Goal: Transaction & Acquisition: Purchase product/service

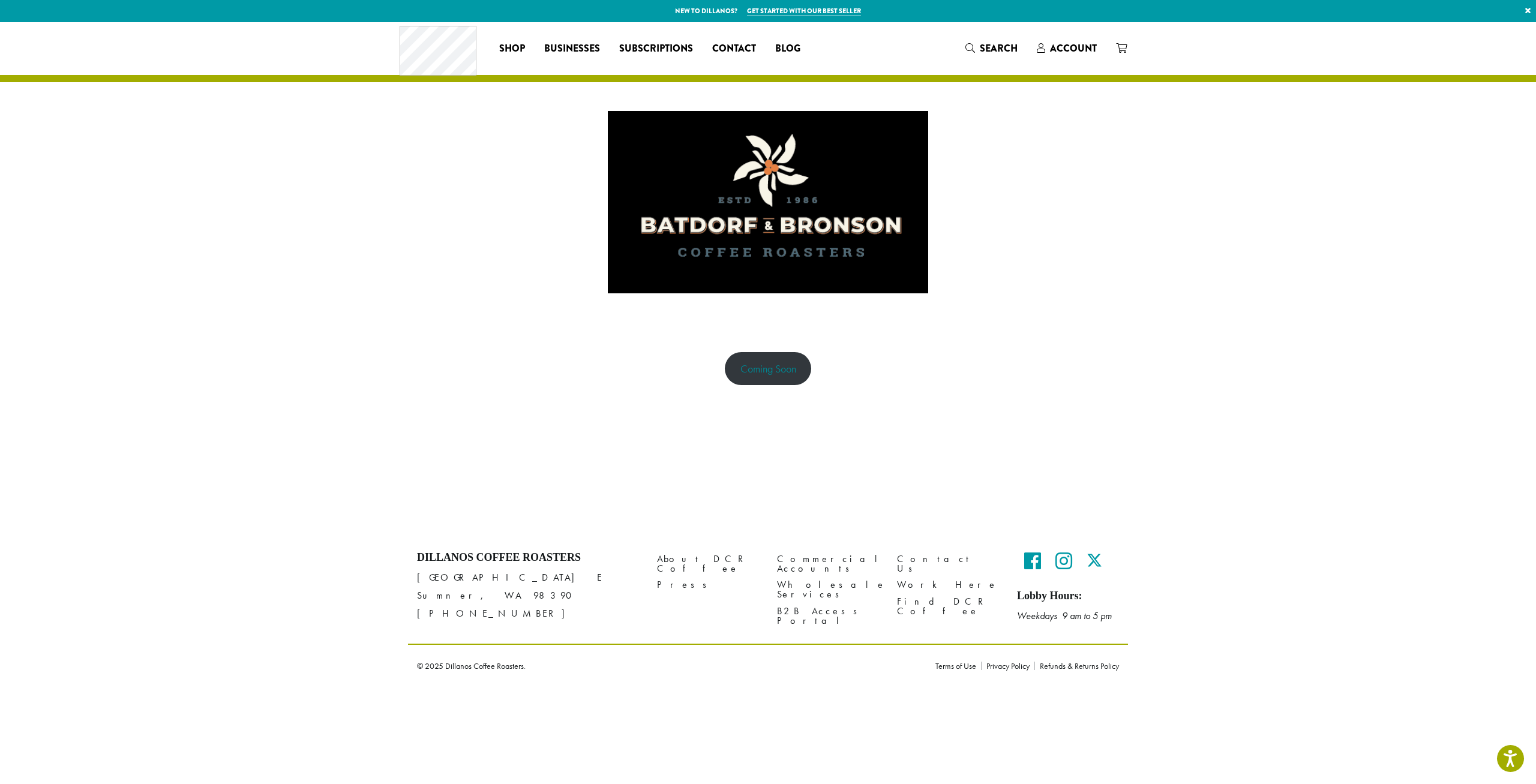
click at [783, 378] on link "Coming Soon" at bounding box center [768, 368] width 87 height 33
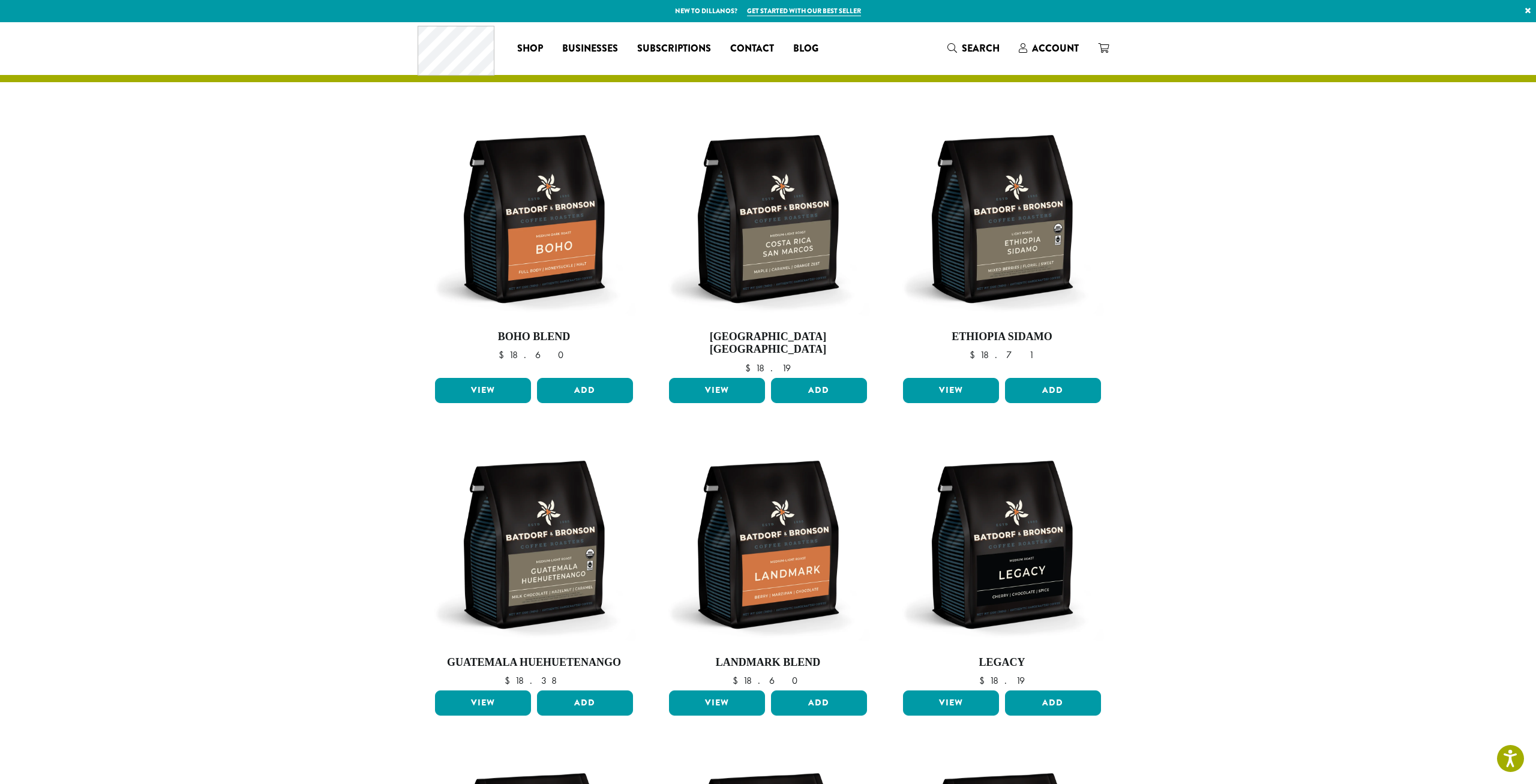
click at [328, 499] on section "**********" at bounding box center [768, 704] width 1536 height 1364
click at [1245, 407] on section "**********" at bounding box center [768, 704] width 1536 height 1364
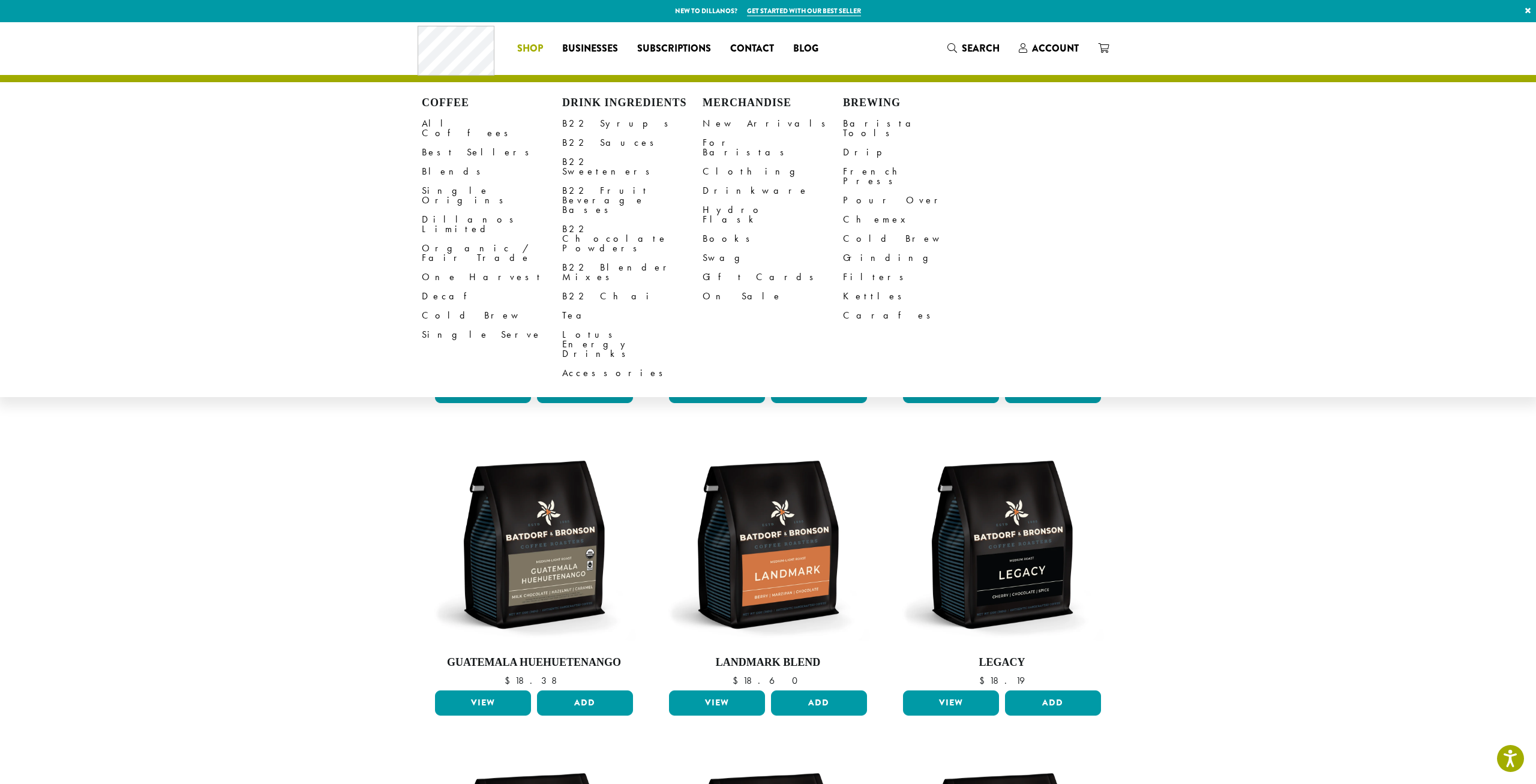
click at [529, 48] on span "Shop" at bounding box center [530, 48] width 26 height 15
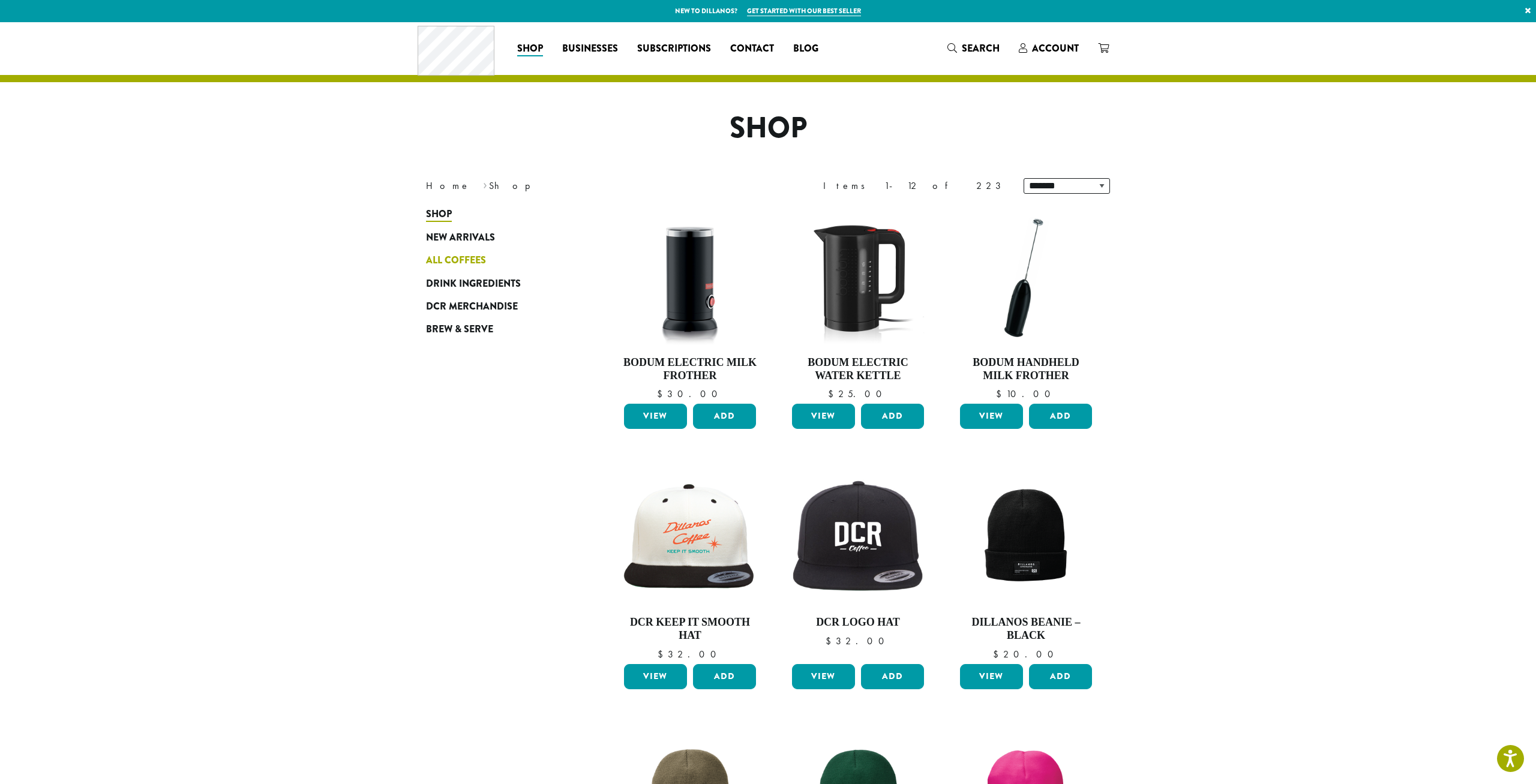
click at [468, 262] on span "All Coffees" at bounding box center [456, 260] width 60 height 15
click at [460, 260] on span "All Coffees" at bounding box center [456, 260] width 60 height 15
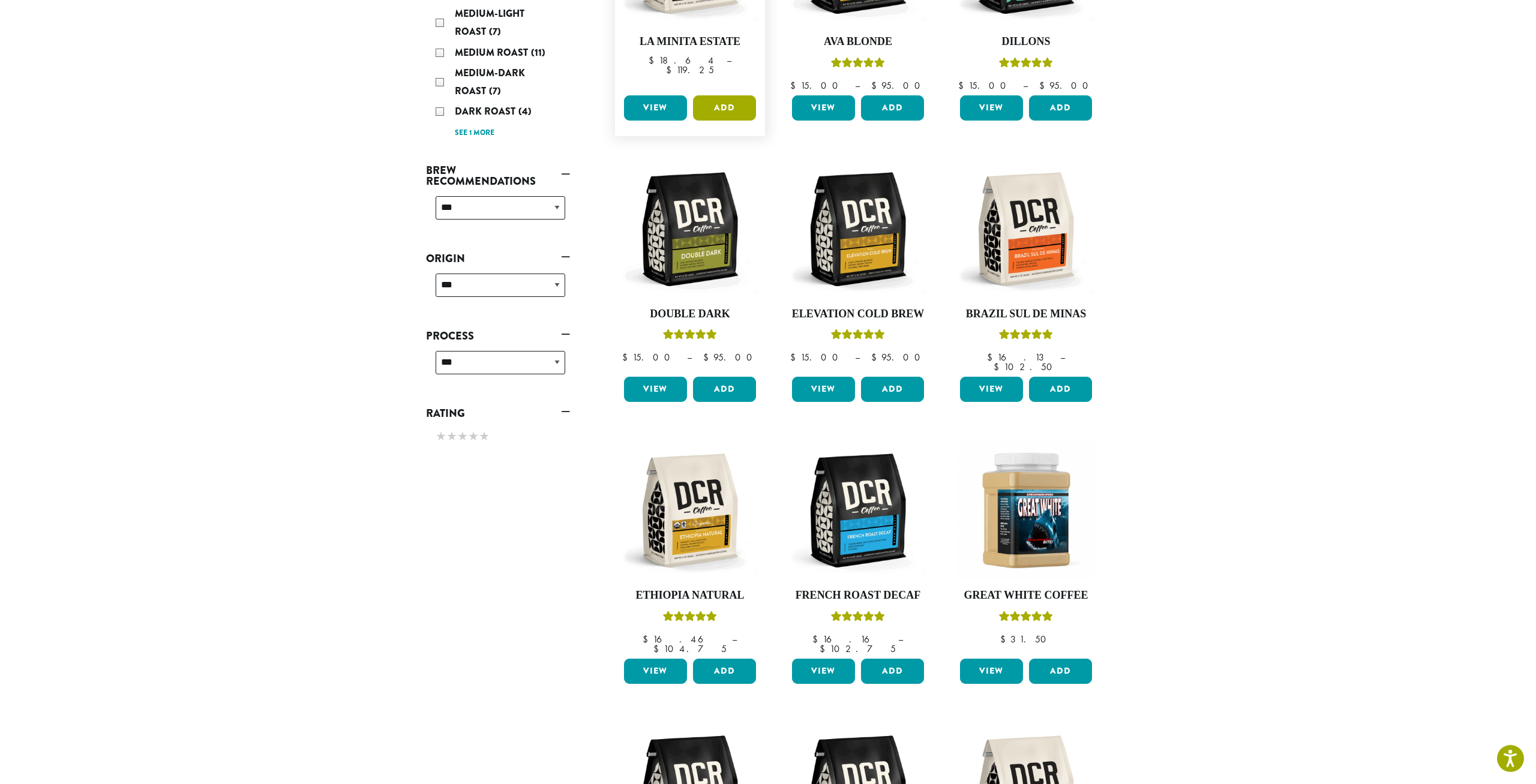
scroll to position [374, 0]
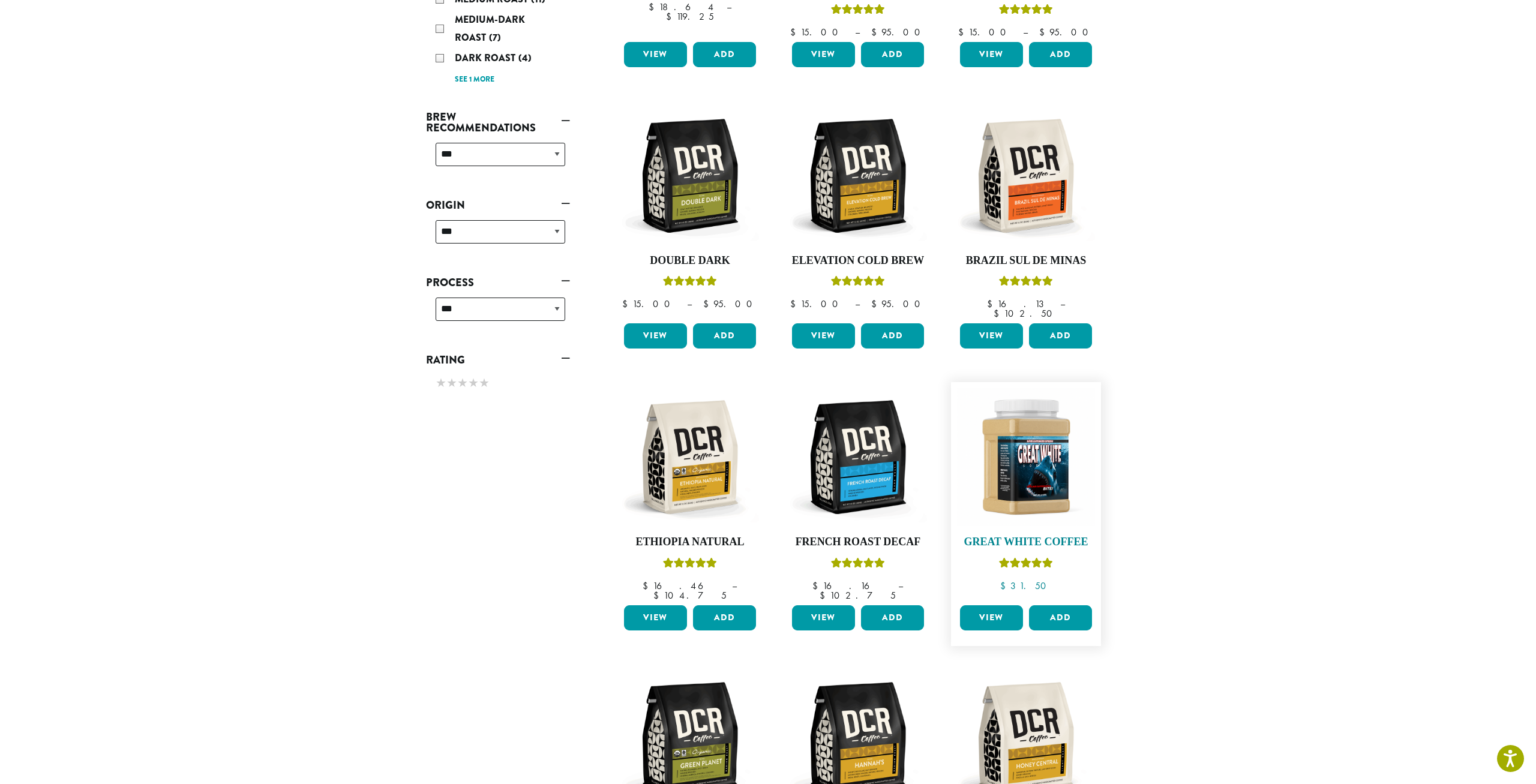
click at [1035, 450] on img at bounding box center [1026, 457] width 138 height 138
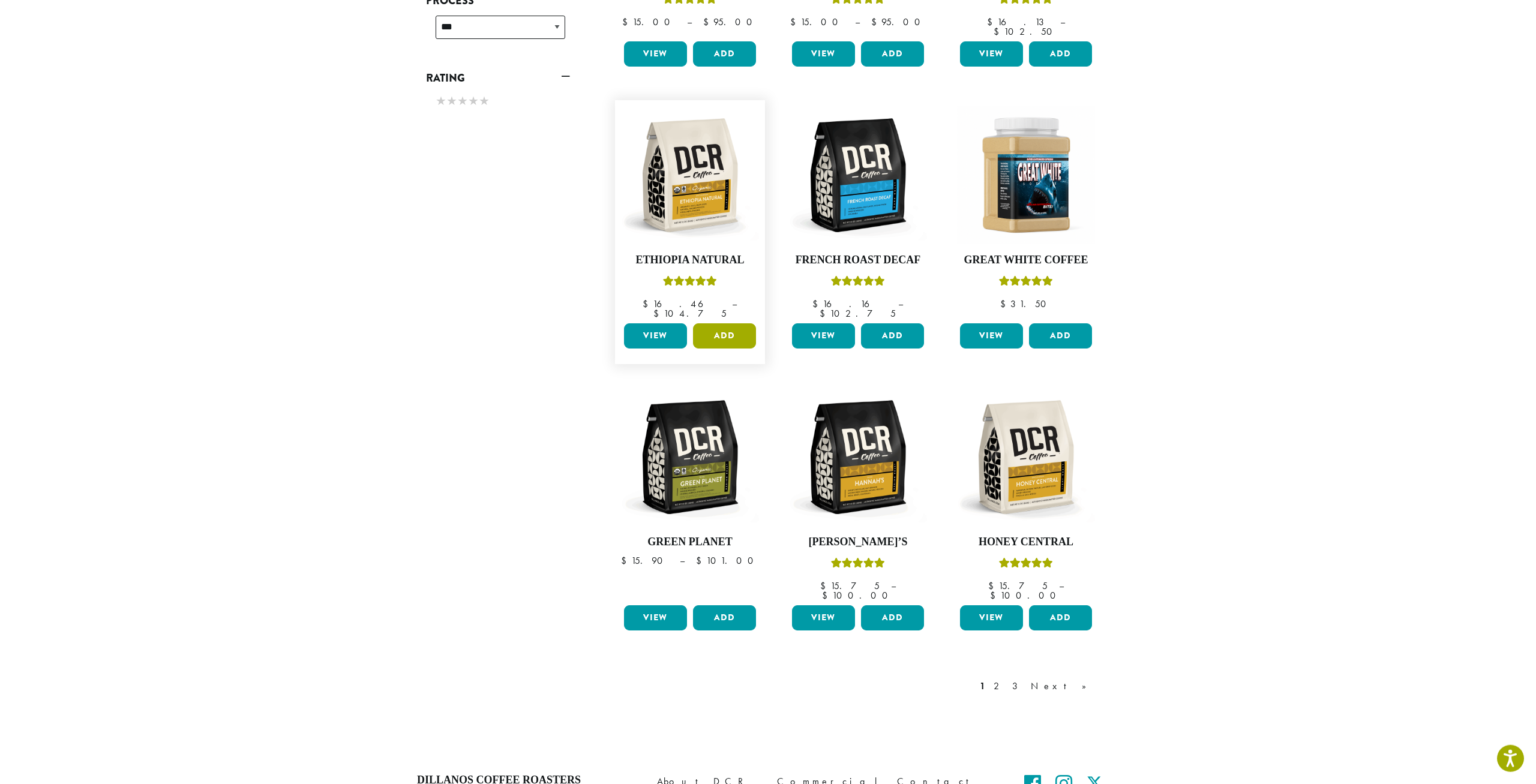
scroll to position [686, 0]
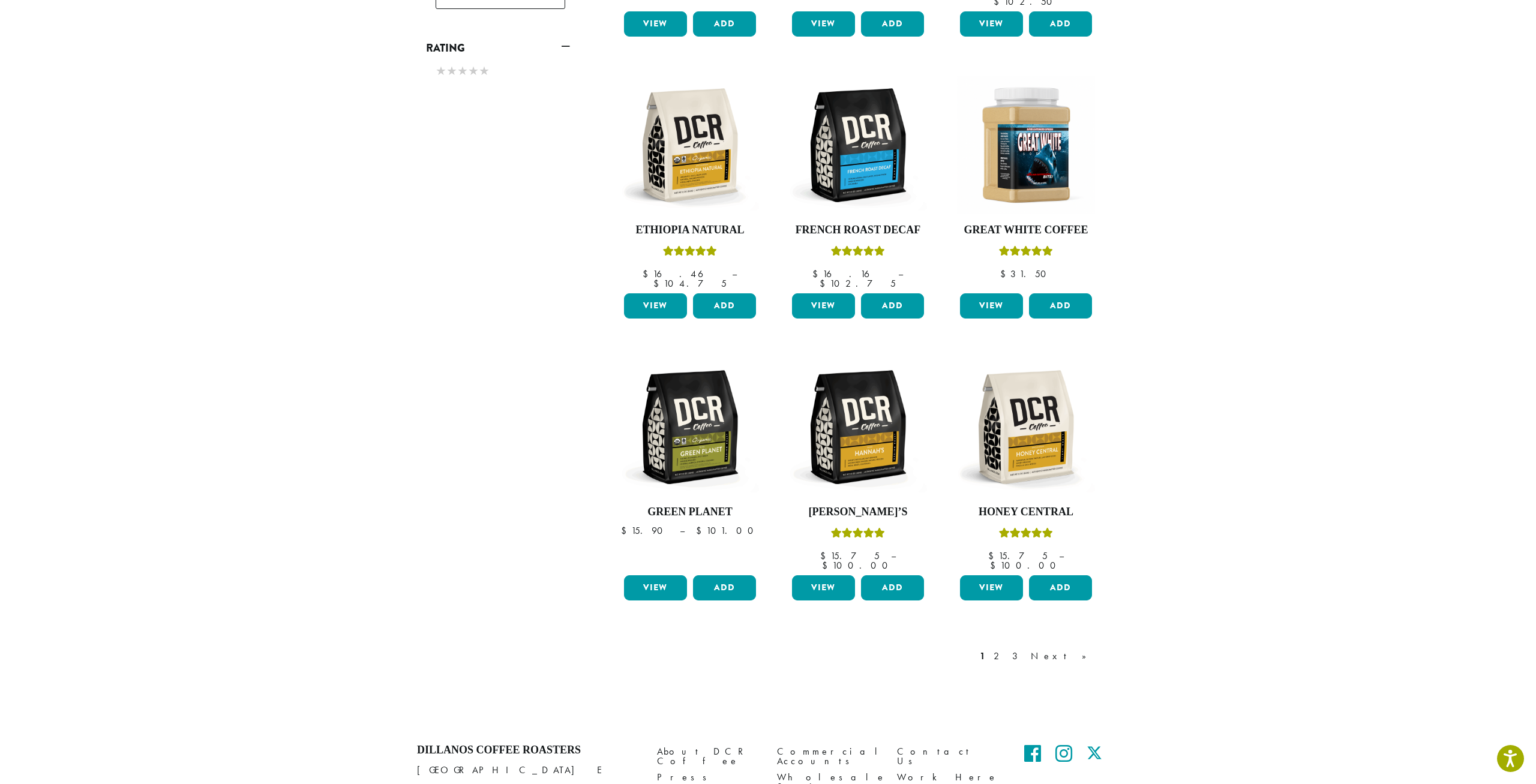
click at [1006, 649] on link "2" at bounding box center [998, 656] width 15 height 14
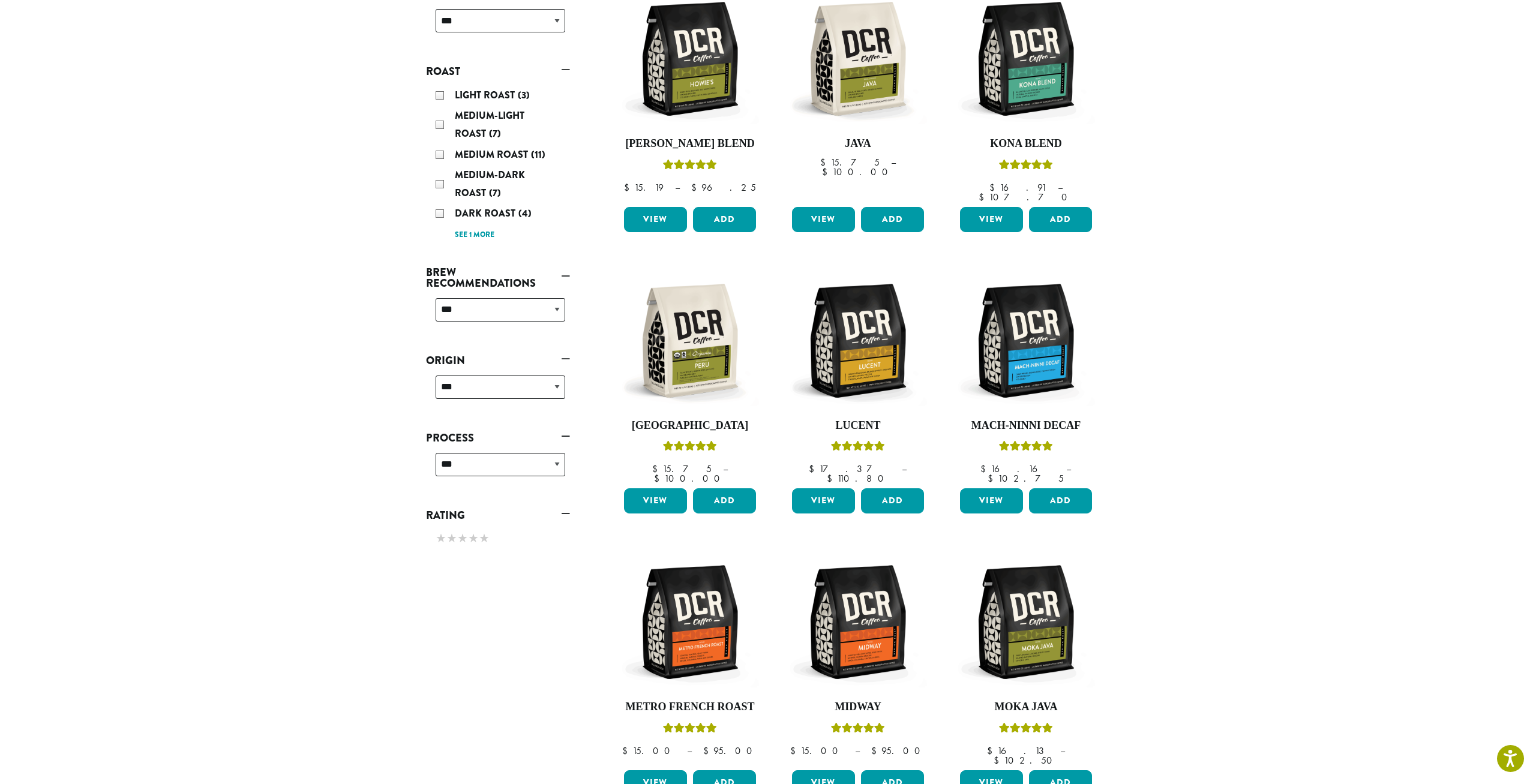
scroll to position [73, 0]
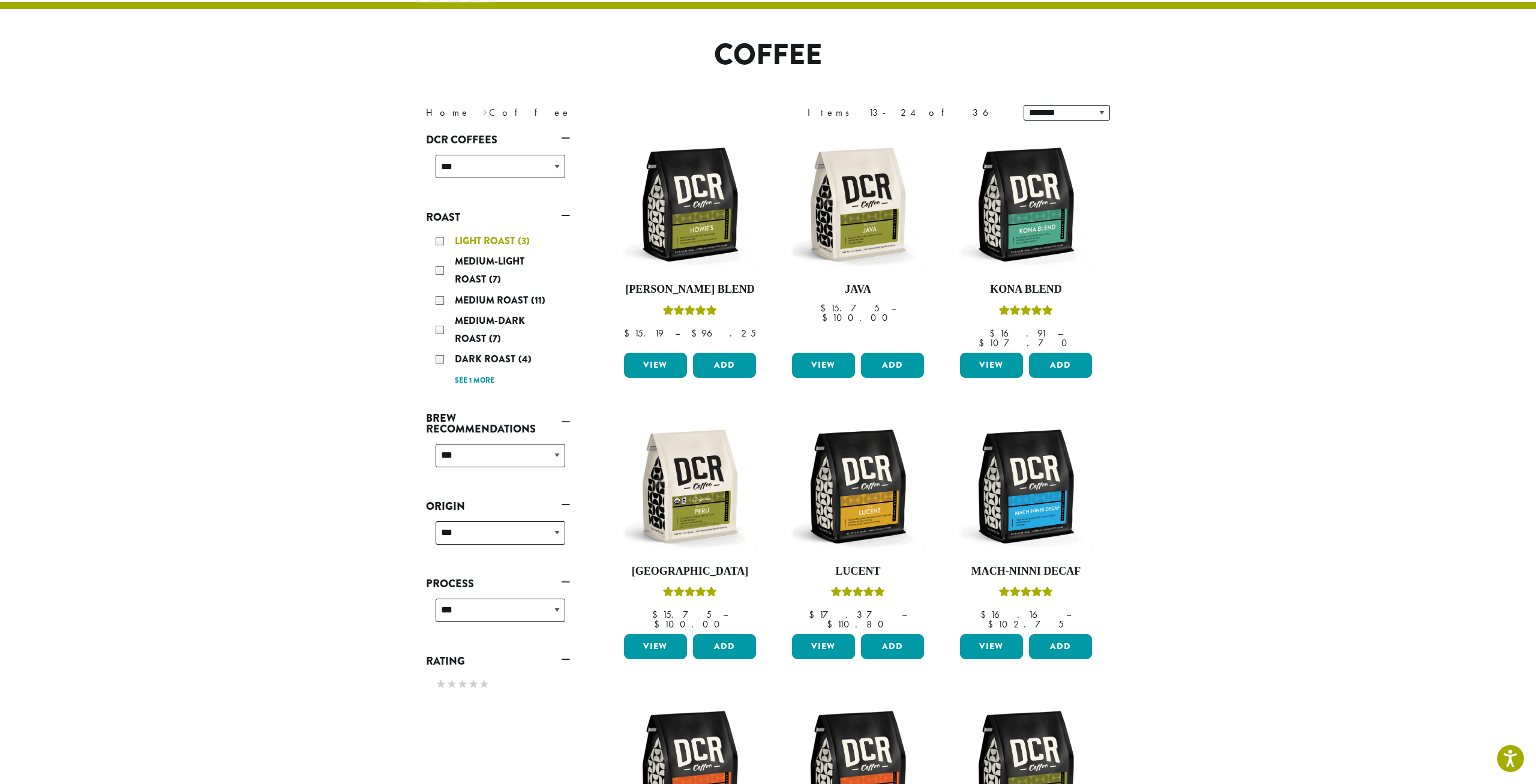
click at [440, 242] on div "Light Roast (3)" at bounding box center [500, 241] width 130 height 18
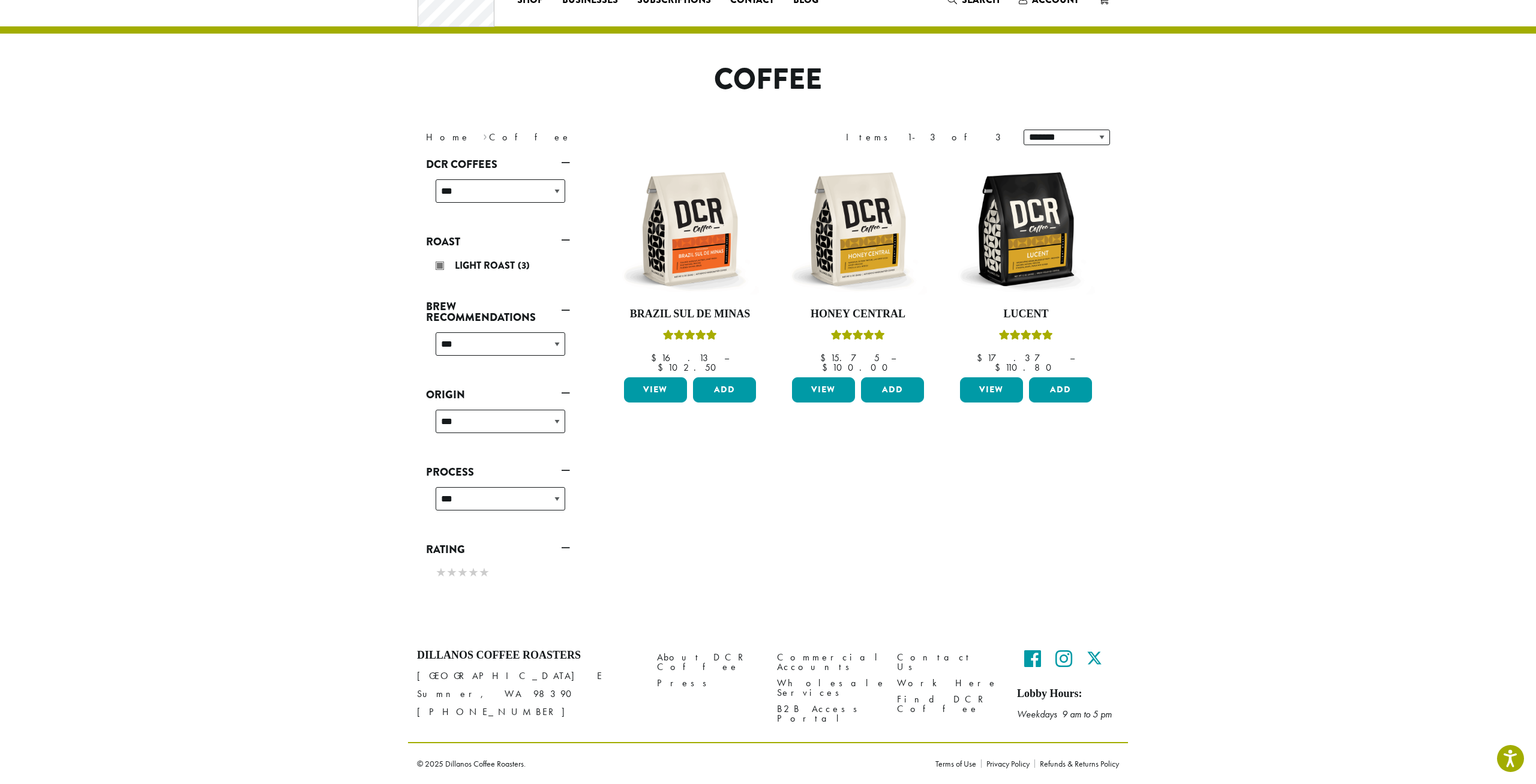
scroll to position [48, 0]
